Goal: Communication & Community: Answer question/provide support

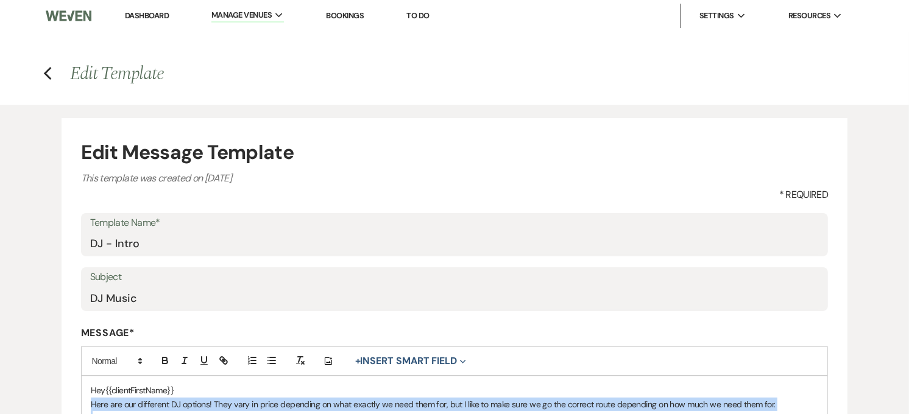
drag, startPoint x: 143, startPoint y: 10, endPoint x: 143, endPoint y: 26, distance: 15.2
click at [143, 10] on link "Dashboard" at bounding box center [147, 15] width 44 height 10
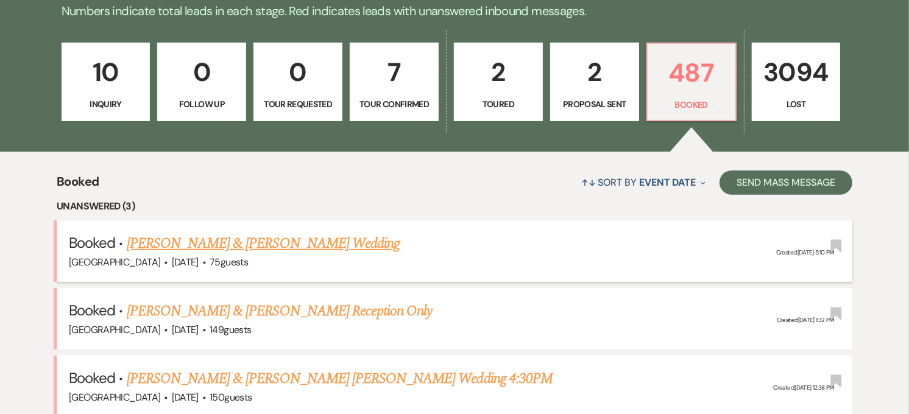
scroll to position [406, 0]
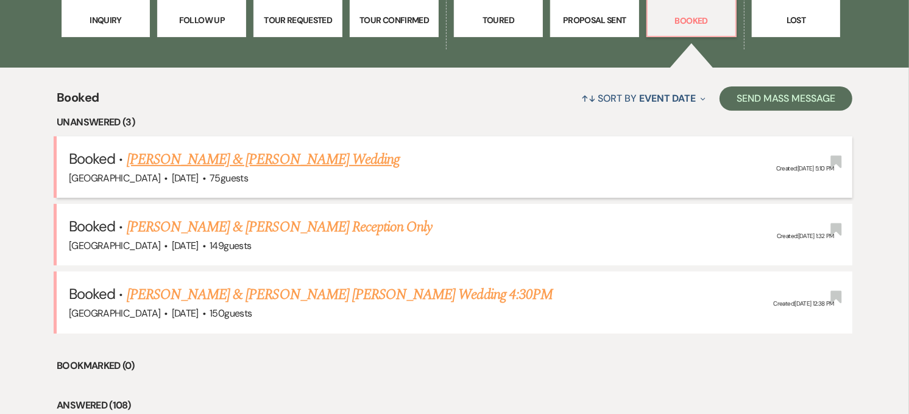
click at [273, 154] on link "[PERSON_NAME] & [PERSON_NAME] Wedding" at bounding box center [263, 160] width 273 height 22
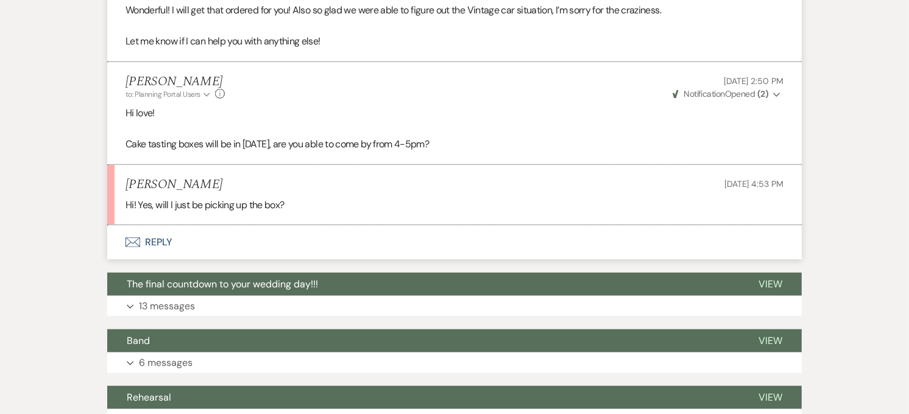
scroll to position [1152, 0]
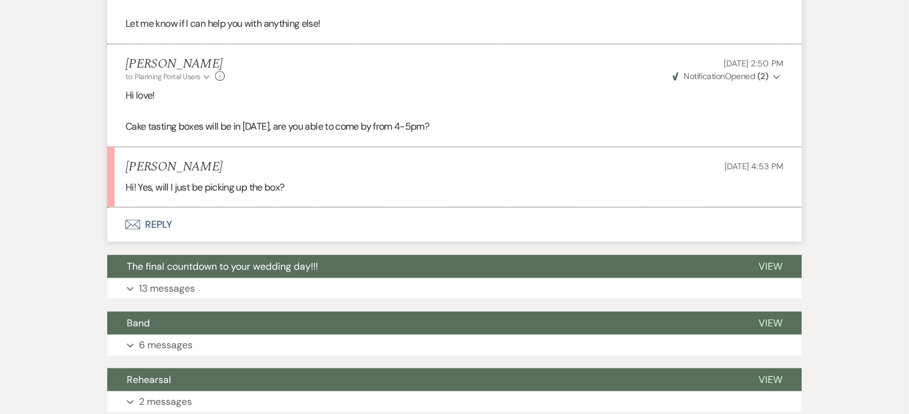
click at [158, 222] on button "Envelope Reply" at bounding box center [454, 225] width 695 height 34
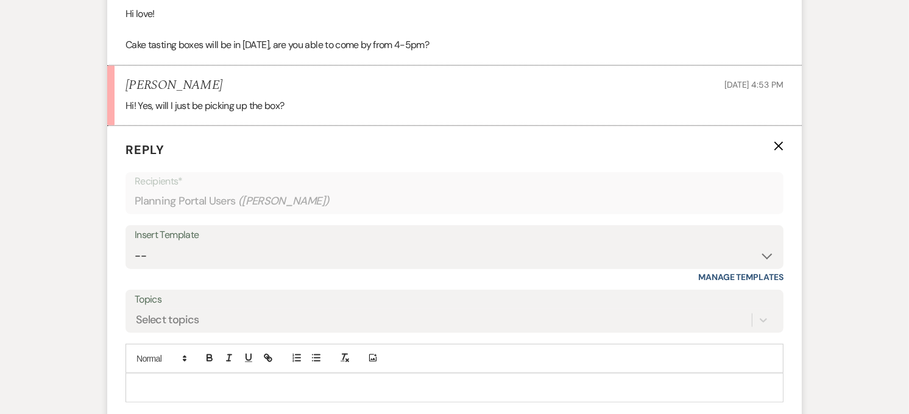
scroll to position [1266, 0]
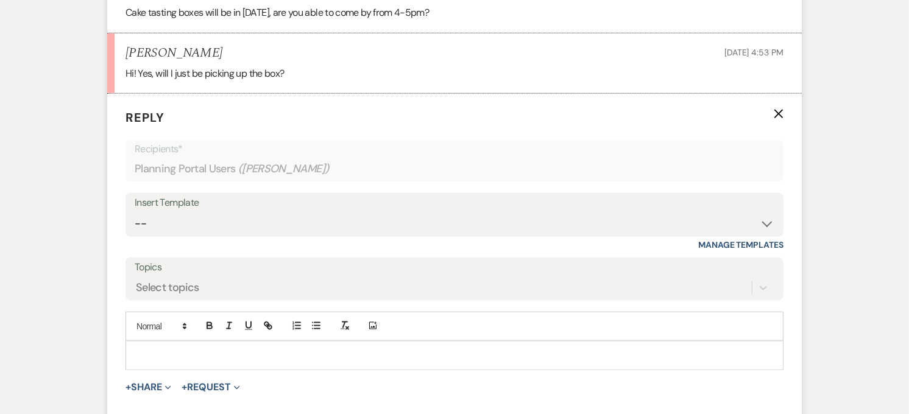
click at [226, 346] on div at bounding box center [454, 356] width 657 height 28
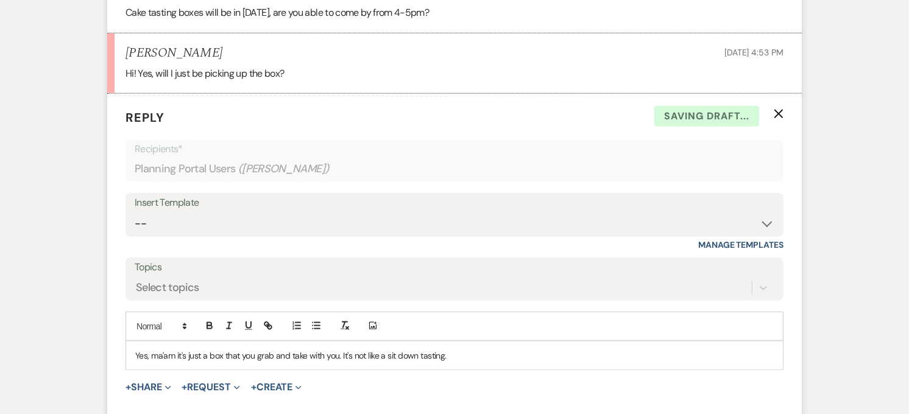
click at [492, 358] on p "Yes, ma'am it's just a box that you grab and take with you. It's not like a sit…" at bounding box center [454, 355] width 639 height 13
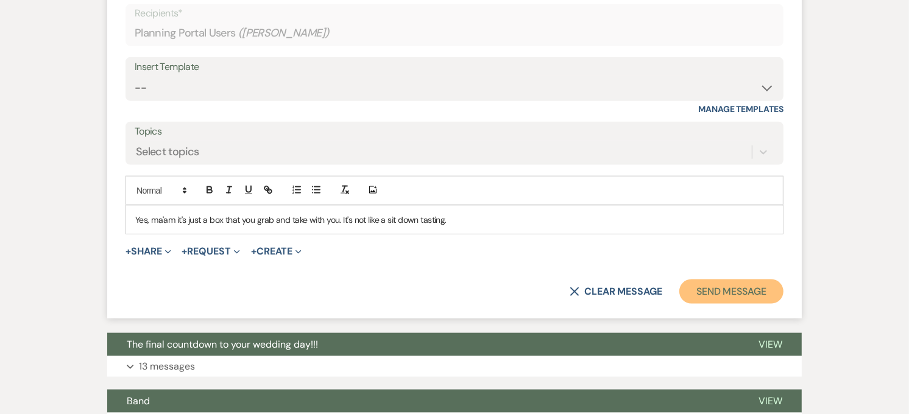
click at [742, 302] on button "Send Message" at bounding box center [731, 292] width 104 height 24
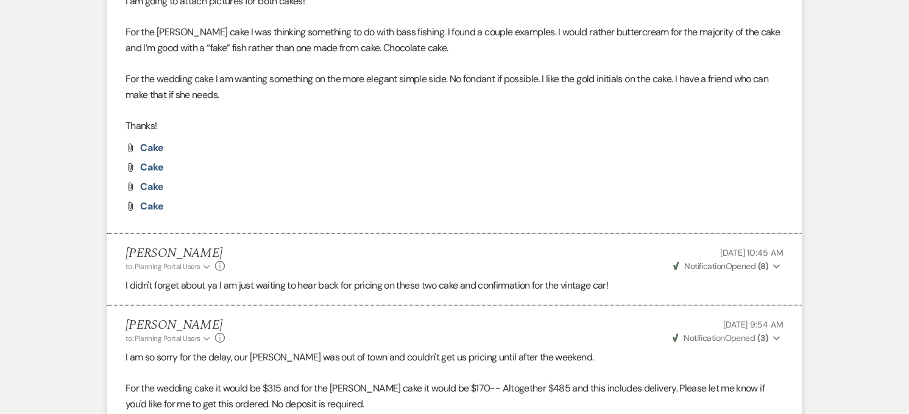
scroll to position [0, 0]
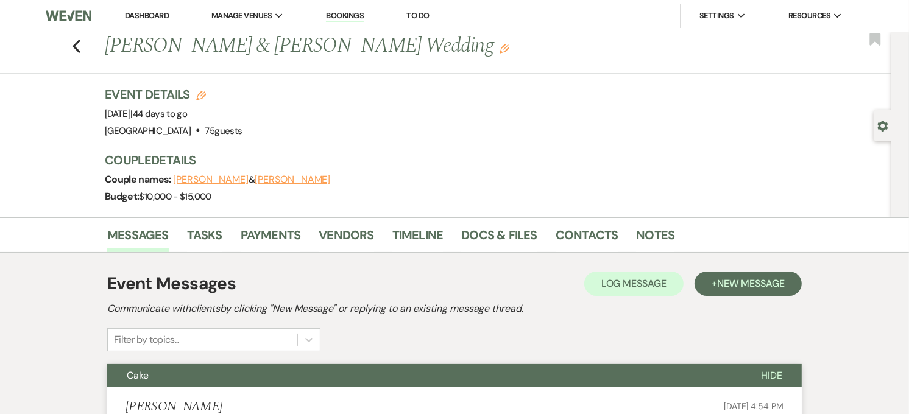
click at [374, 382] on button "Cake" at bounding box center [424, 375] width 634 height 23
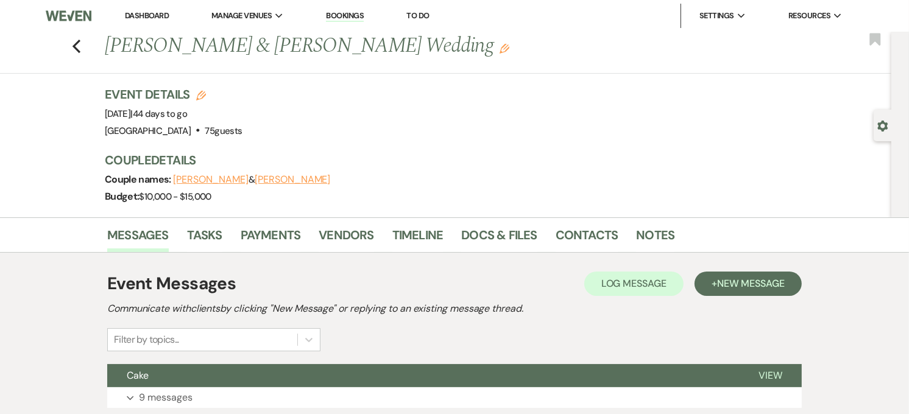
click at [125, 16] on link "Dashboard" at bounding box center [147, 15] width 44 height 10
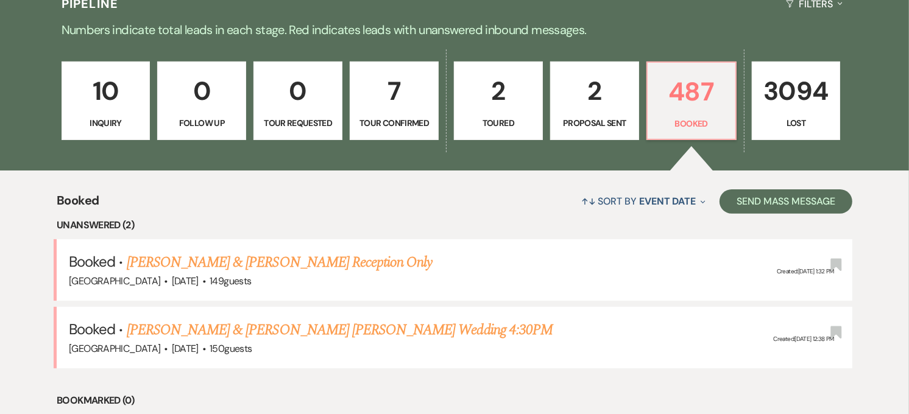
scroll to position [338, 0]
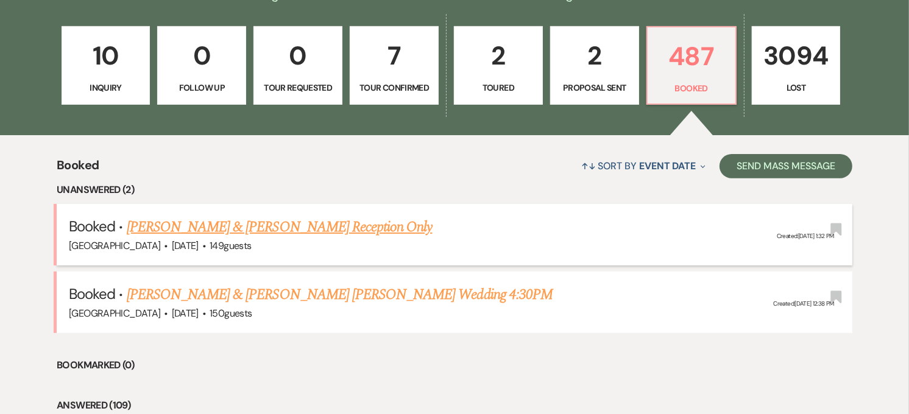
click at [294, 230] on link "[PERSON_NAME] & [PERSON_NAME] Reception Only" at bounding box center [280, 227] width 306 height 22
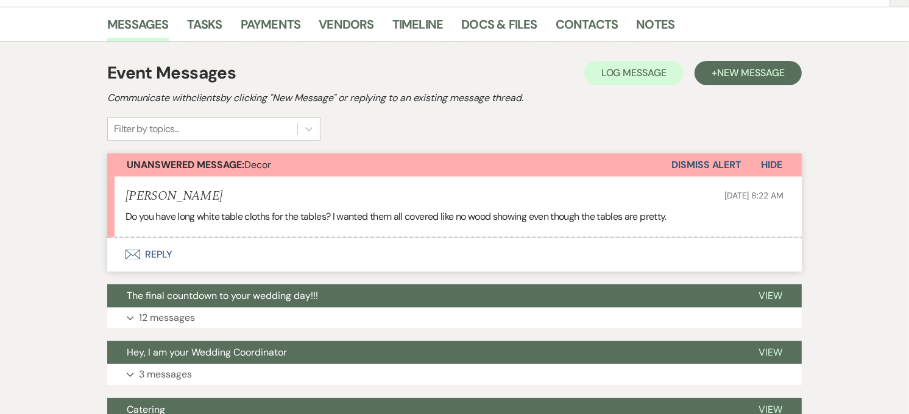
scroll to position [271, 0]
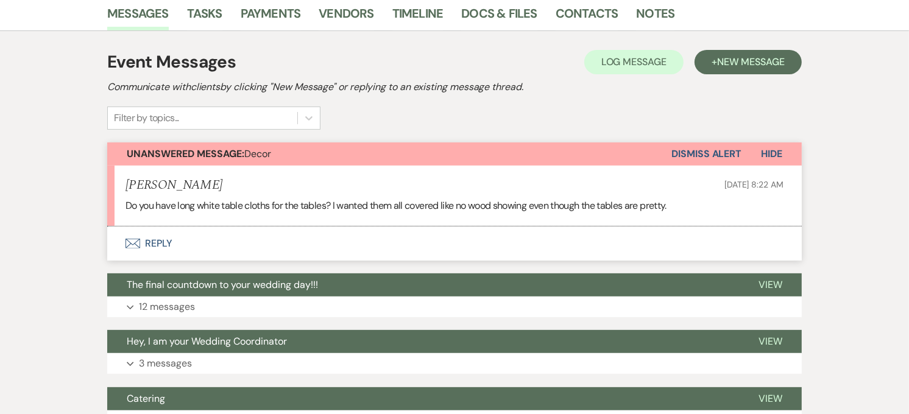
click at [160, 239] on button "Envelope Reply" at bounding box center [454, 244] width 695 height 34
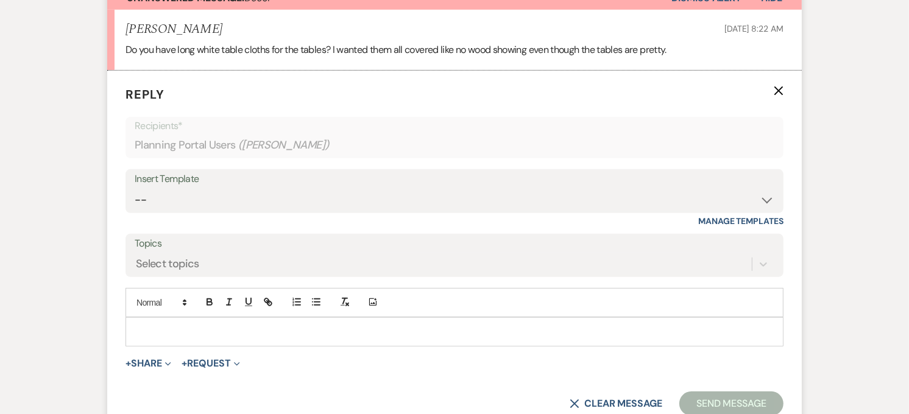
scroll to position [403, 0]
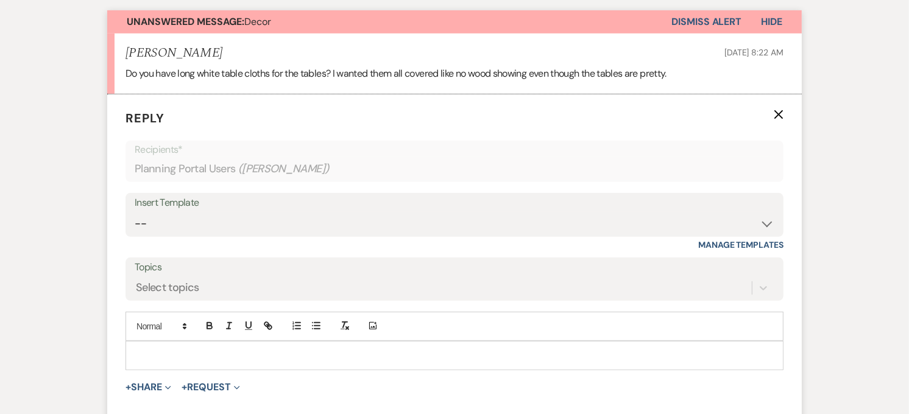
click at [202, 350] on p at bounding box center [454, 355] width 639 height 13
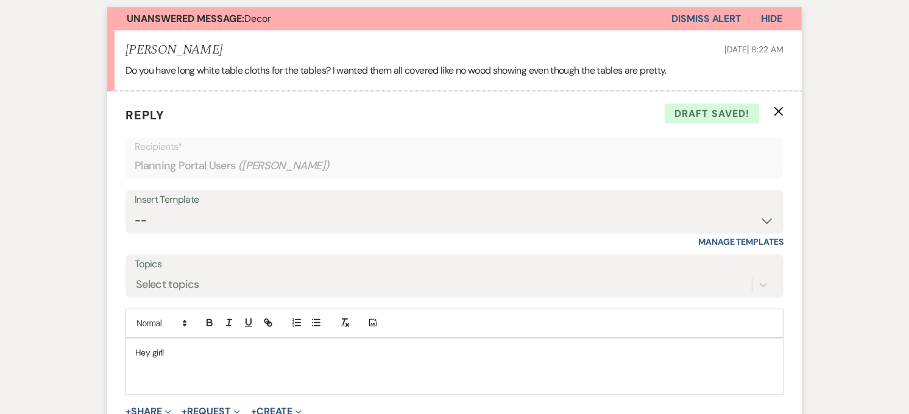
scroll to position [541, 0]
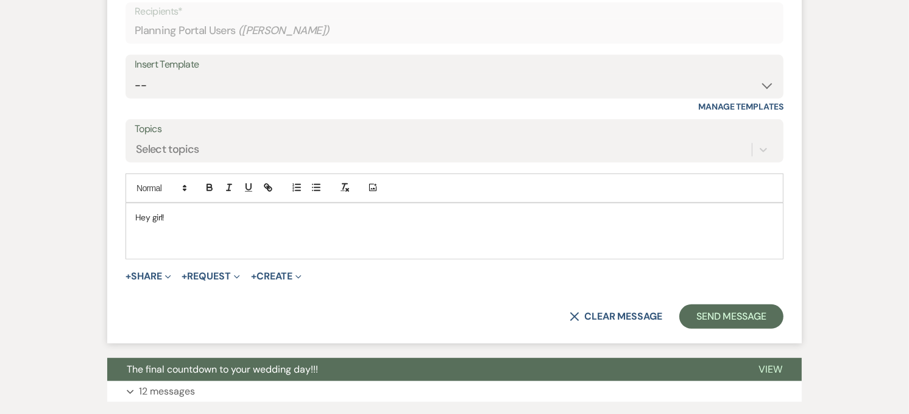
click at [190, 234] on p at bounding box center [454, 230] width 639 height 13
click at [181, 240] on p at bounding box center [454, 244] width 639 height 13
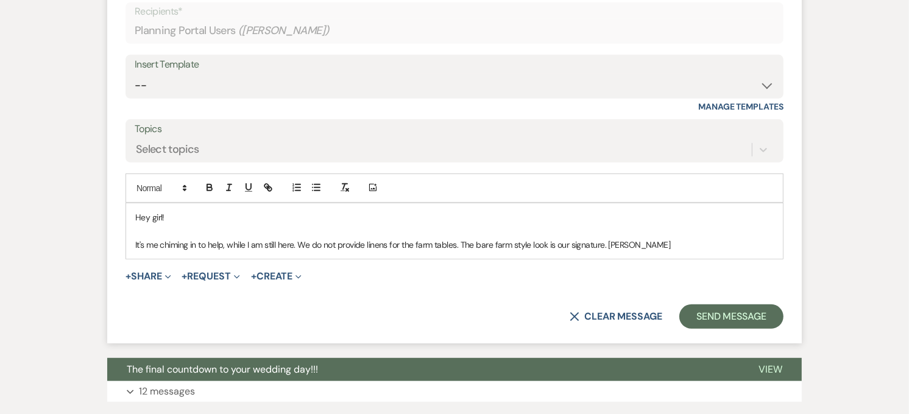
click at [457, 244] on p "It's me chiming in to help, while I am still here. We do not provide linens for…" at bounding box center [454, 244] width 639 height 13
click at [690, 245] on p "It's me chiming in to help, while I am still here. We do not provide linens for…" at bounding box center [454, 244] width 639 height 13
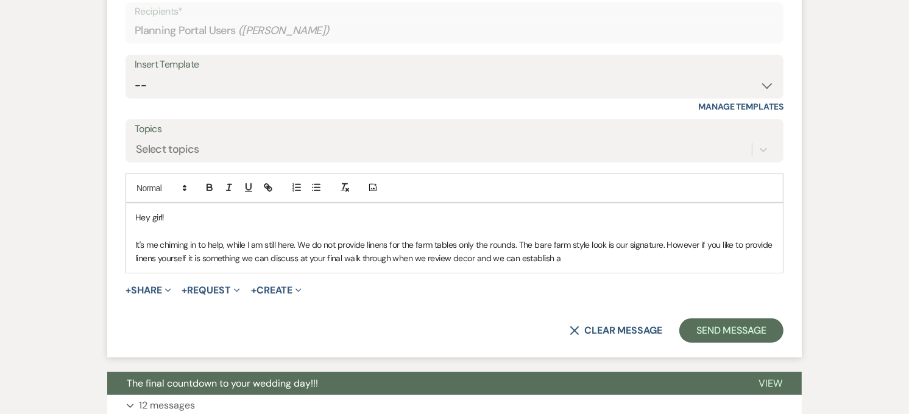
click at [558, 262] on p "It's me chiming in to help, while I am still here. We do not provide linens for…" at bounding box center [454, 251] width 639 height 27
click at [390, 258] on p "It's me chiming in to help, while I am still here. We do not provide linens for…" at bounding box center [454, 251] width 639 height 27
click at [472, 258] on p "It's me chiming in to help, while I am still here. We do not provide linens for…" at bounding box center [454, 251] width 639 height 27
drag, startPoint x: 679, startPoint y: 261, endPoint x: 478, endPoint y: 267, distance: 201.2
click at [478, 267] on div "Hey girl! It's me chiming in to help, while I am still here. We do not provide …" at bounding box center [454, 238] width 657 height 69
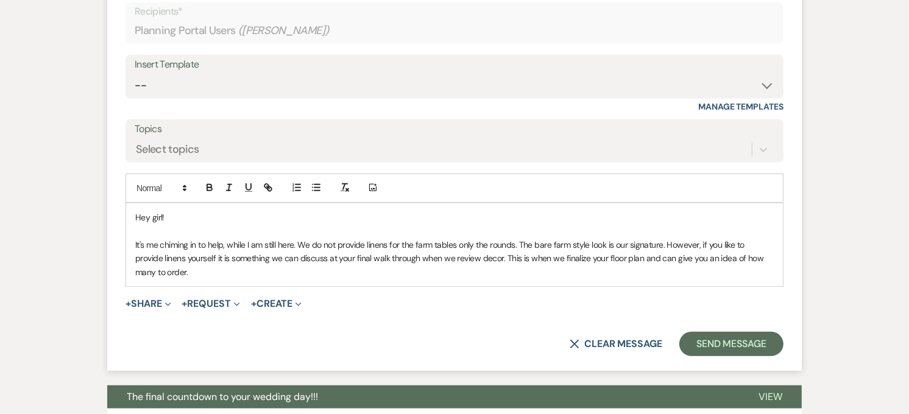
click at [264, 269] on p "It's me chiming in to help, while I am still here. We do not provide linens for…" at bounding box center [454, 258] width 639 height 41
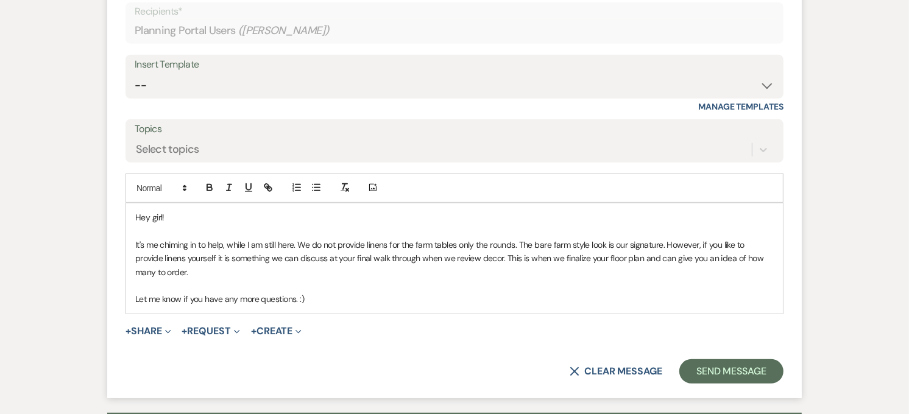
click at [160, 221] on p "Hey girl!" at bounding box center [454, 217] width 639 height 13
click at [296, 245] on p "It's me chiming in to help, while I am still here. We do not provide linens for…" at bounding box center [454, 258] width 639 height 41
click at [319, 244] on p "It's me chiming in to help, while I am still here, hehe. We do not provide line…" at bounding box center [454, 258] width 639 height 41
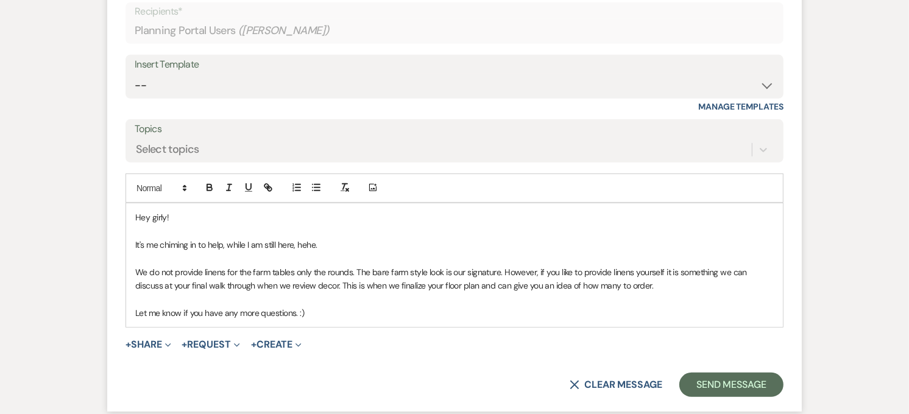
click at [134, 246] on div "Hey girly! It's me chiming in to help, while I am still here, hehe. We do not p…" at bounding box center [454, 266] width 657 height 124
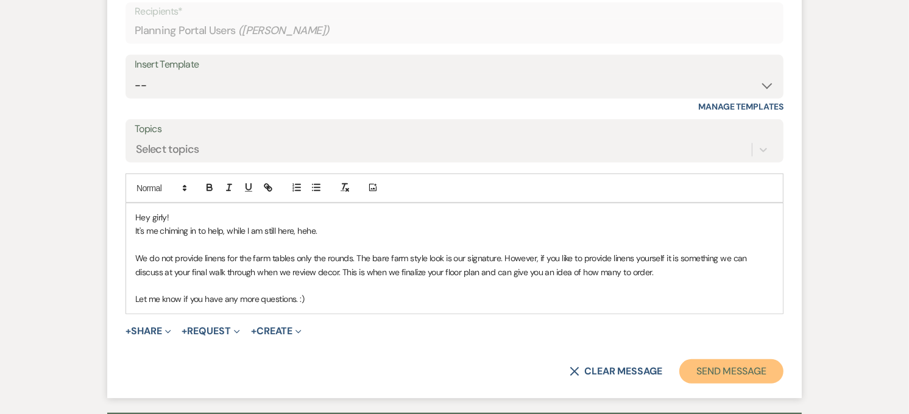
click at [725, 372] on button "Send Message" at bounding box center [731, 372] width 104 height 24
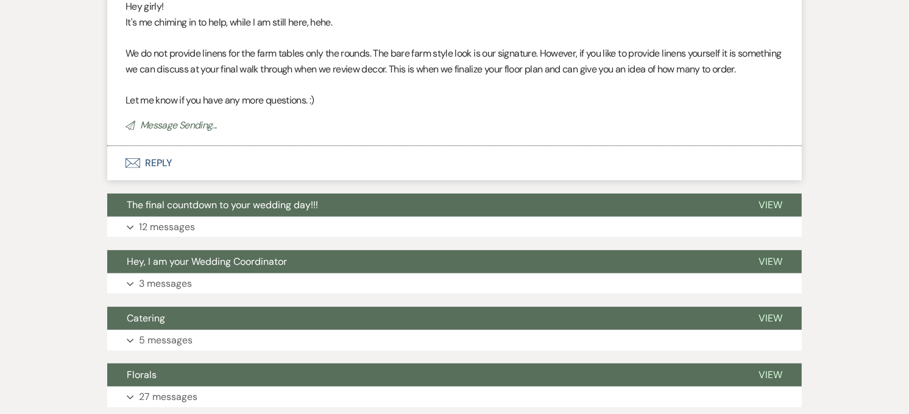
scroll to position [747, 0]
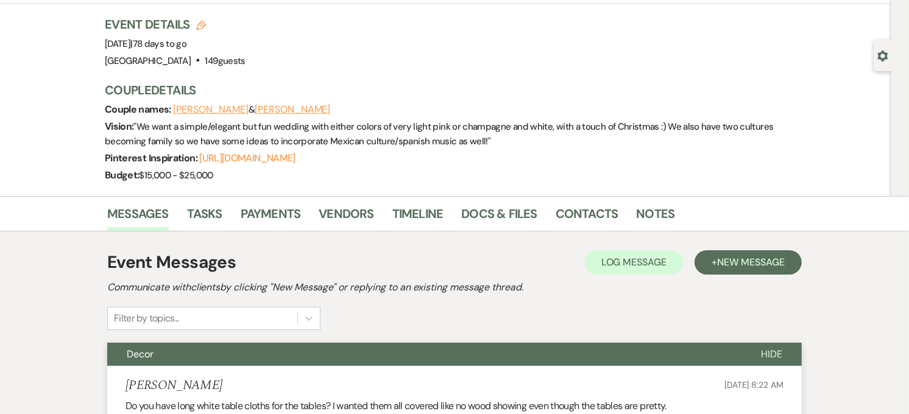
click at [388, 348] on button "Decor" at bounding box center [424, 354] width 634 height 23
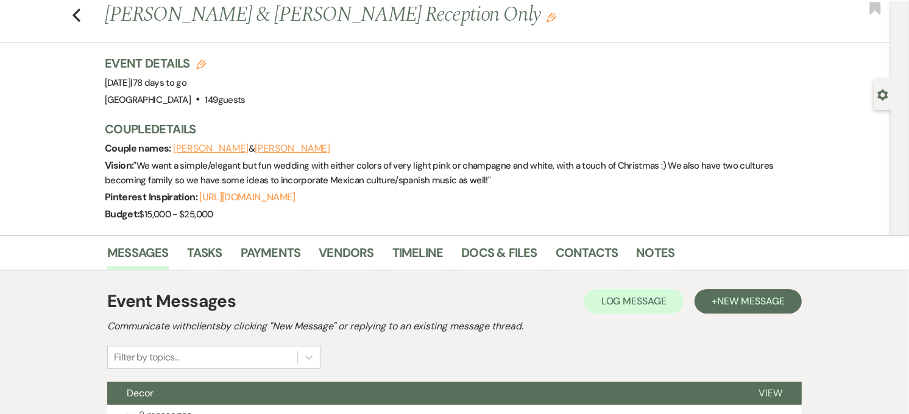
scroll to position [0, 0]
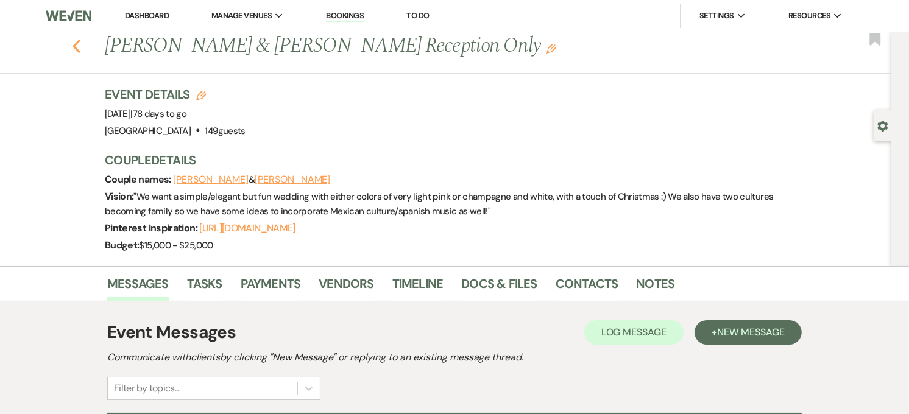
click at [80, 41] on icon "Previous" at bounding box center [76, 46] width 9 height 15
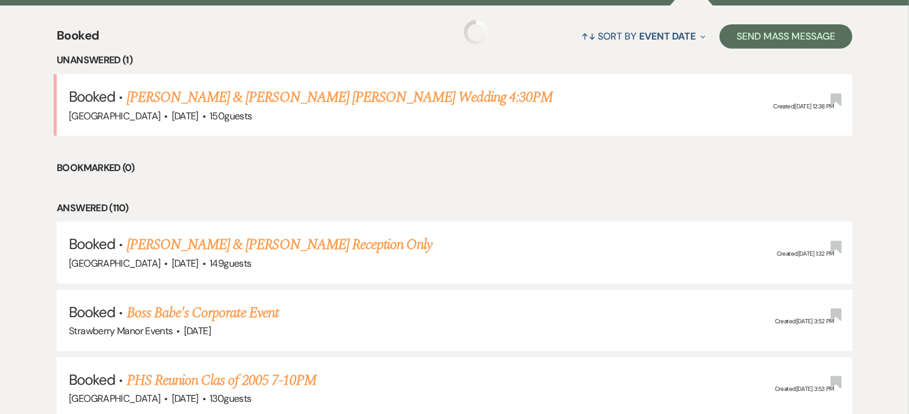
scroll to position [473, 0]
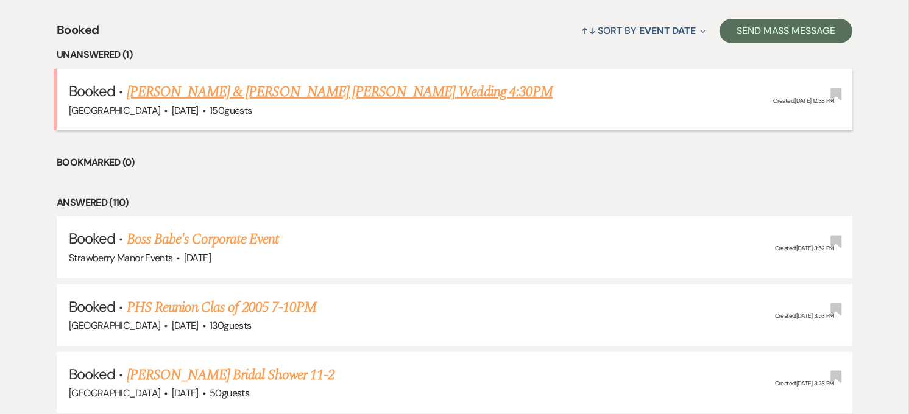
click at [267, 96] on link "[PERSON_NAME] & [PERSON_NAME] [PERSON_NAME] Wedding 4:30PM" at bounding box center [340, 92] width 426 height 22
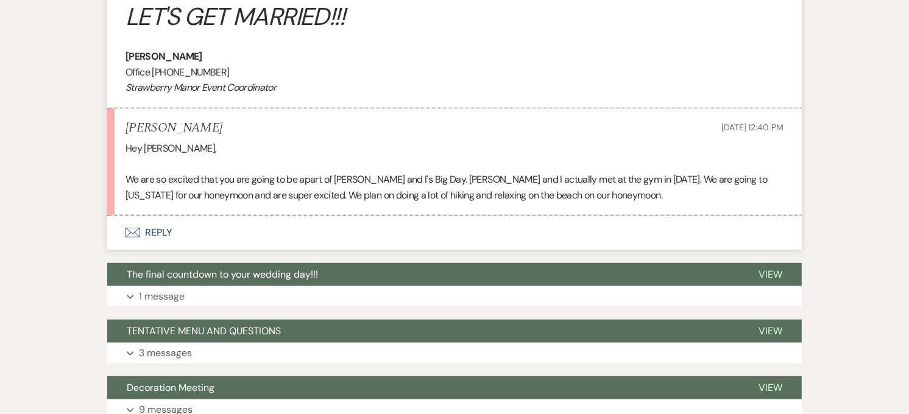
scroll to position [535, 0]
